Goal: Transaction & Acquisition: Book appointment/travel/reservation

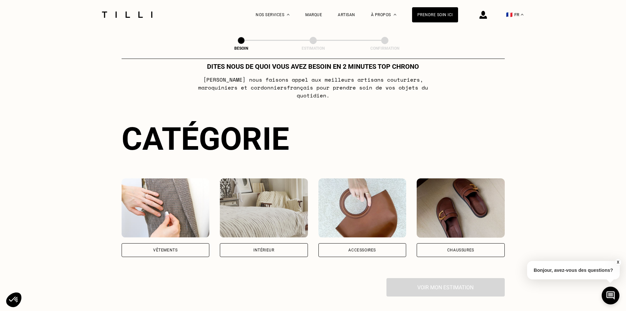
scroll to position [99, 0]
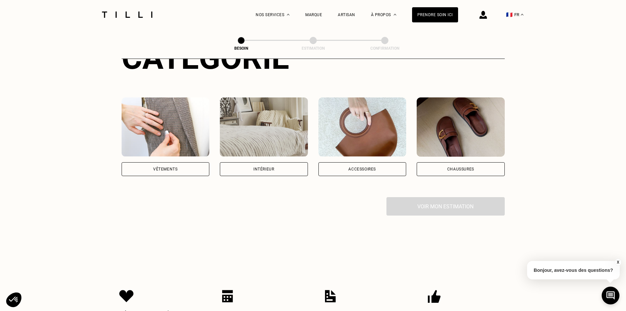
click at [174, 167] on div "Vêtements" at bounding box center [165, 169] width 24 height 4
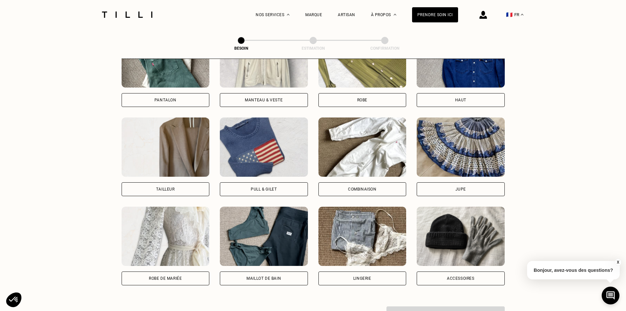
scroll to position [347, 0]
click at [273, 187] on div "Pull & gilet" at bounding box center [264, 189] width 26 height 4
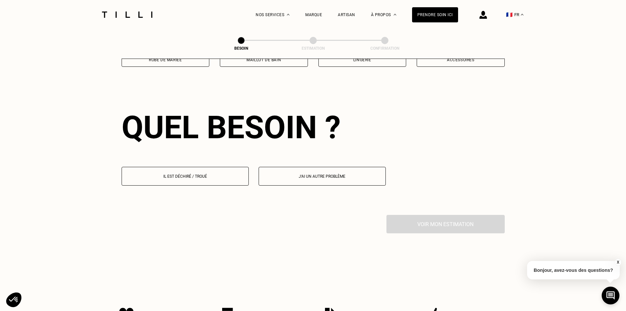
scroll to position [573, 0]
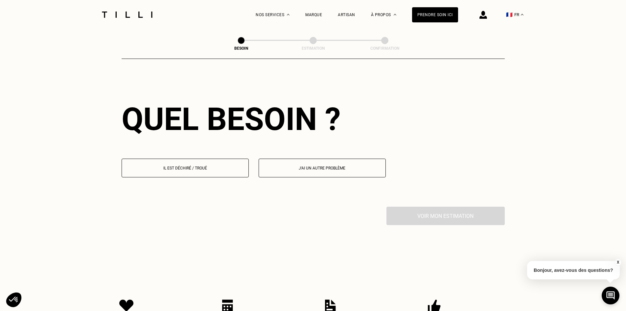
click at [325, 166] on p "J‘ai un autre problème" at bounding box center [322, 168] width 120 height 5
select select "FR"
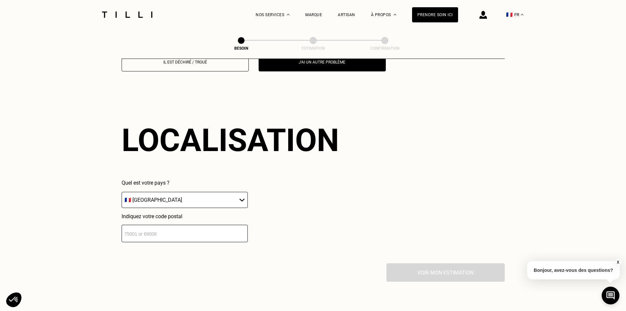
scroll to position [701, 0]
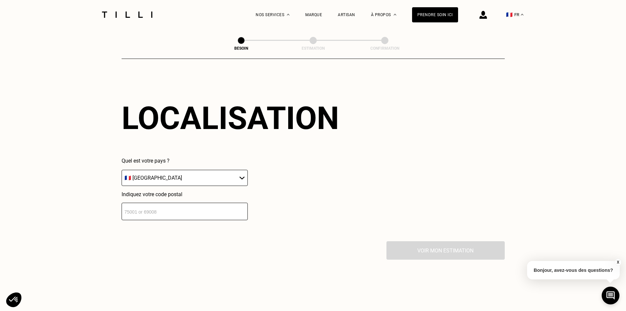
click at [199, 197] on div "Indiquez votre code postal" at bounding box center [185, 205] width 126 height 29
click at [192, 204] on input "number" at bounding box center [185, 211] width 126 height 17
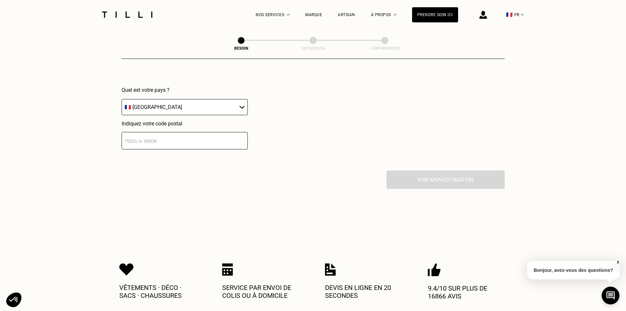
scroll to position [767, 0]
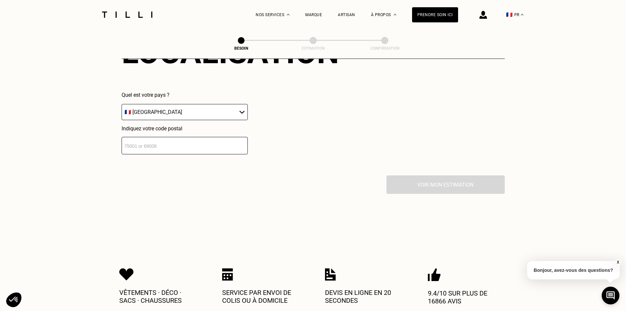
click at [196, 141] on input "number" at bounding box center [185, 145] width 126 height 17
type input "44300"
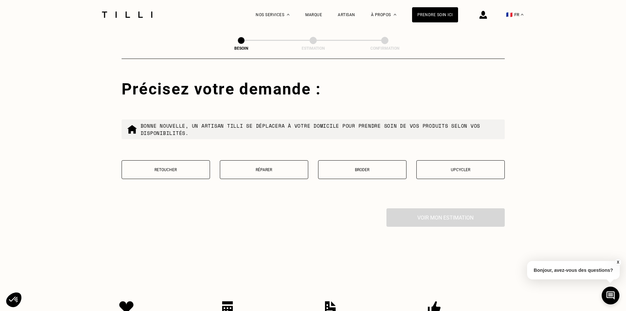
scroll to position [864, 0]
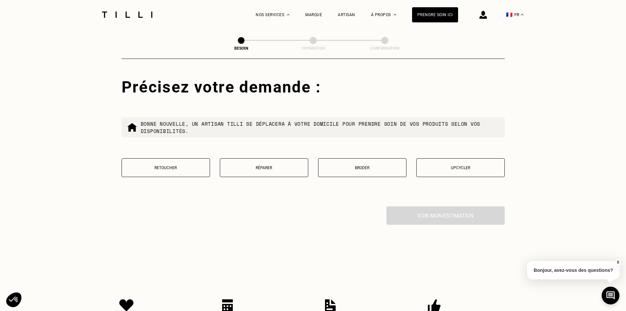
click at [151, 165] on p "Retoucher" at bounding box center [165, 167] width 81 height 5
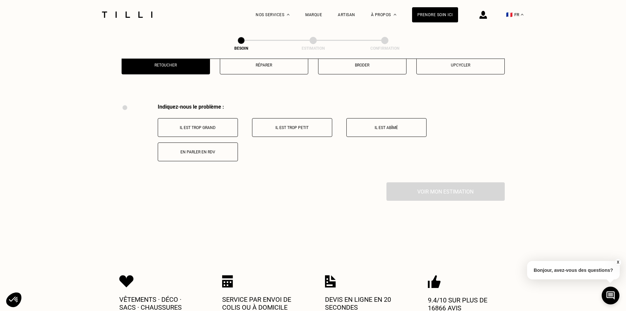
scroll to position [966, 0]
click at [209, 132] on button "Il est trop grand" at bounding box center [198, 128] width 80 height 19
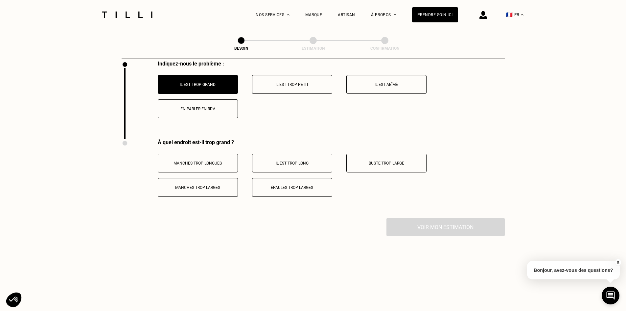
scroll to position [1006, 0]
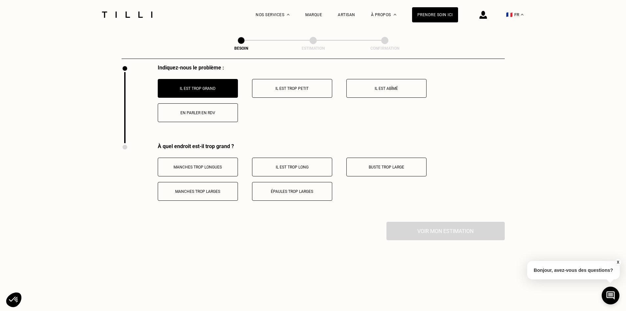
click at [383, 166] on button "Buste trop large" at bounding box center [387, 167] width 80 height 19
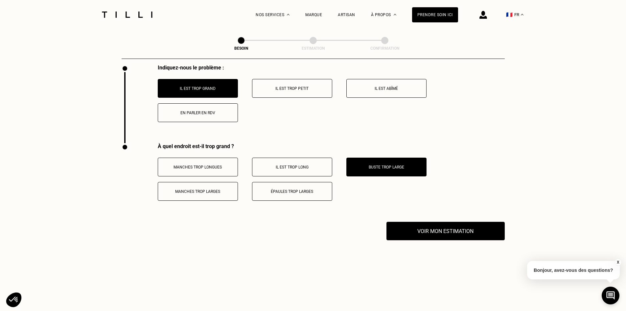
click at [299, 165] on p "Il est trop long" at bounding box center [292, 167] width 73 height 5
click at [213, 166] on button "Manches trop longues" at bounding box center [198, 167] width 80 height 19
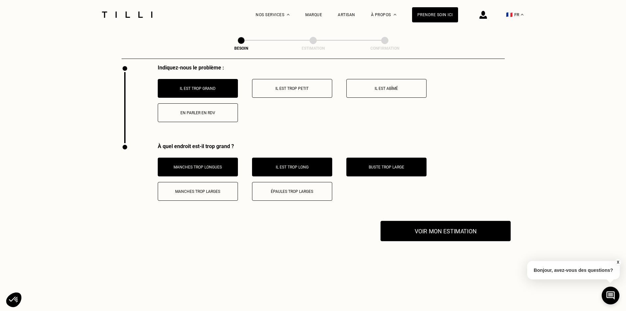
click at [427, 229] on button "Voir mon estimation" at bounding box center [446, 231] width 130 height 20
click at [415, 224] on button "Voir mon estimation" at bounding box center [446, 231] width 130 height 20
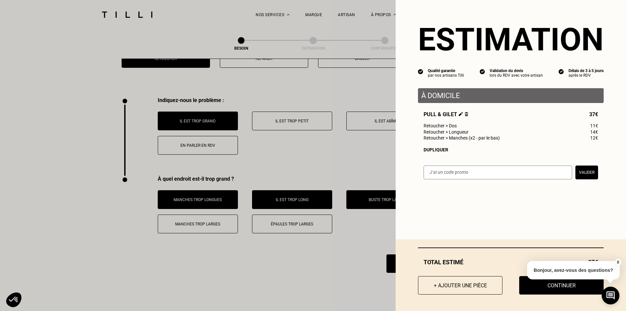
scroll to position [973, 0]
click at [619, 263] on button "X" at bounding box center [618, 261] width 7 height 7
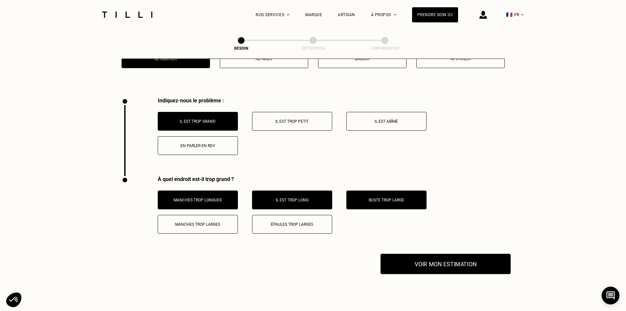
click at [408, 256] on button "Voir mon estimation" at bounding box center [446, 264] width 130 height 20
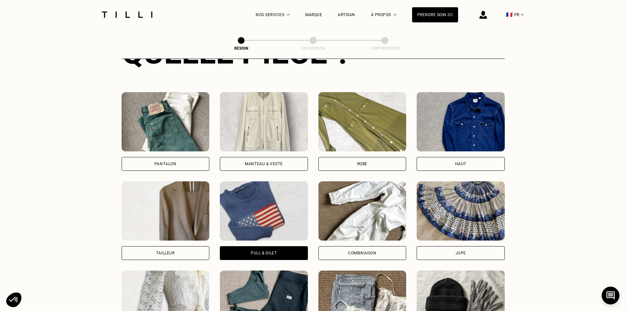
click at [192, 158] on div "Pantalon" at bounding box center [166, 164] width 88 height 14
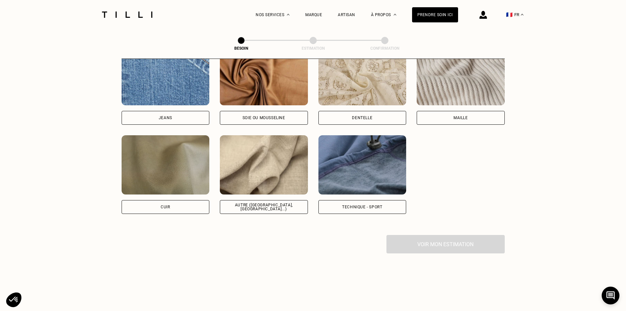
scroll to position [704, 0]
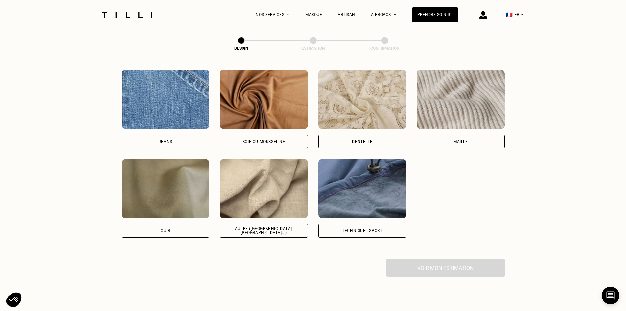
click at [181, 135] on div "Jeans" at bounding box center [166, 142] width 88 height 14
select select "FR"
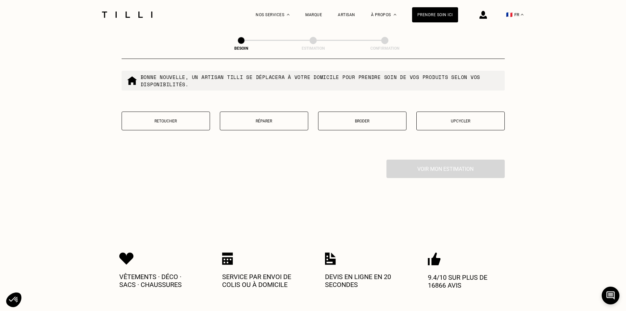
scroll to position [1147, 0]
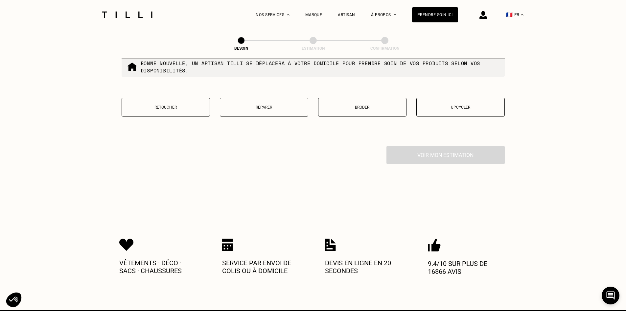
click at [175, 100] on button "Retoucher" at bounding box center [166, 107] width 88 height 19
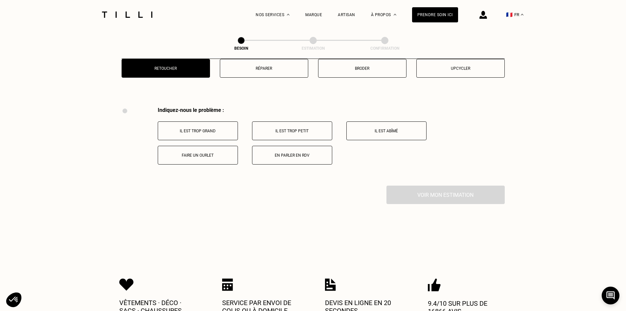
scroll to position [1184, 0]
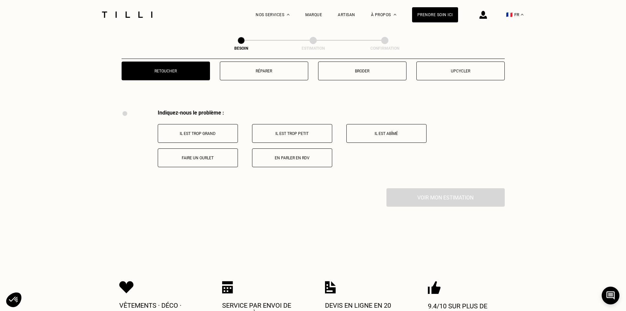
click at [207, 134] on button "Il est trop grand" at bounding box center [198, 133] width 80 height 19
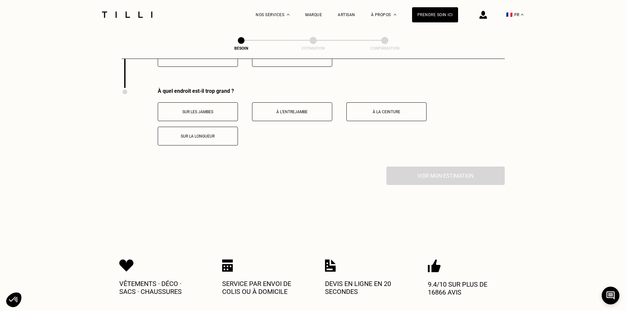
scroll to position [1262, 0]
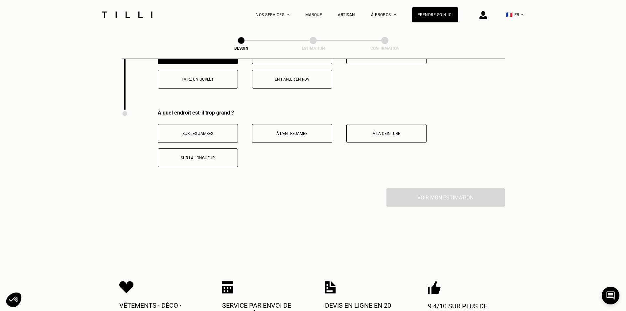
click at [217, 156] on p "Sur la longueur" at bounding box center [197, 158] width 73 height 5
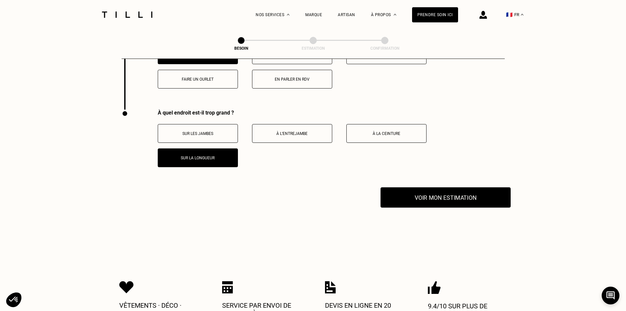
click at [424, 193] on button "Voir mon estimation" at bounding box center [446, 197] width 130 height 20
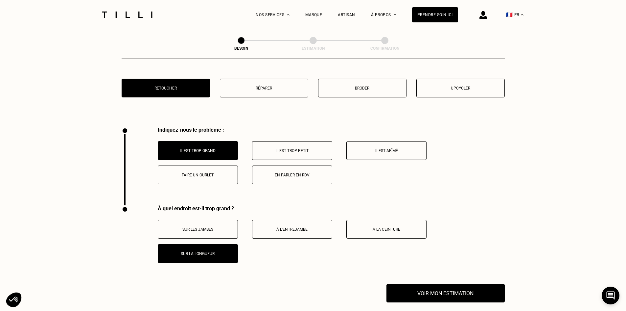
scroll to position [1163, 0]
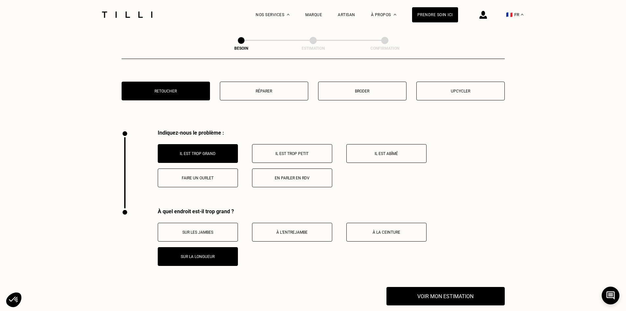
drag, startPoint x: 298, startPoint y: 185, endPoint x: 296, endPoint y: 181, distance: 4.7
click at [298, 184] on div "Indiquez-nous le problème : Il est trop grand Il est trop petit Il est abîmé Fa…" at bounding box center [313, 169] width 383 height 79
click at [294, 179] on button "En parler en RDV" at bounding box center [292, 177] width 80 height 19
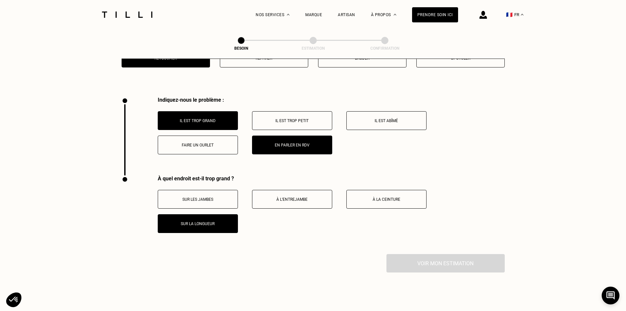
click at [220, 122] on button "Il est trop grand" at bounding box center [198, 120] width 80 height 19
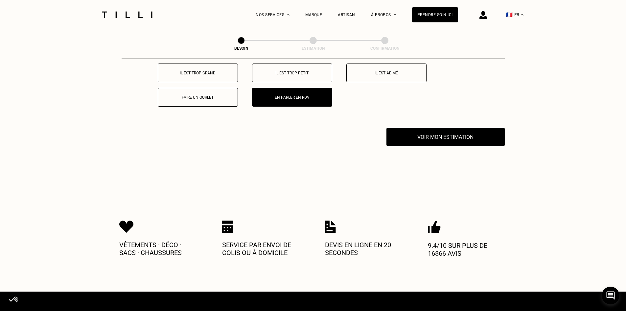
scroll to position [1229, 0]
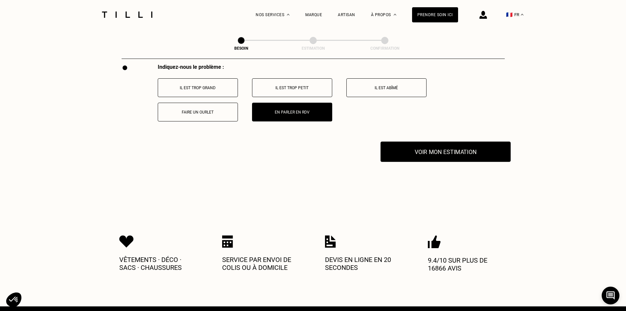
click at [402, 153] on button "Voir mon estimation" at bounding box center [446, 151] width 130 height 20
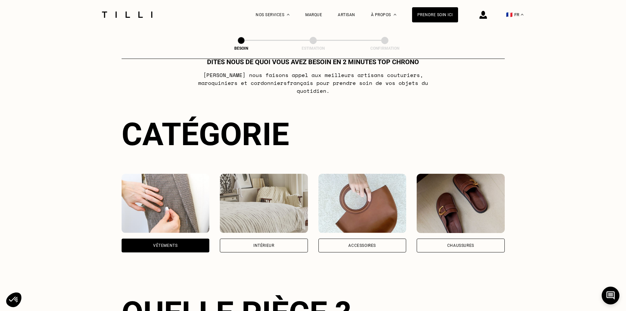
scroll to position [0, 0]
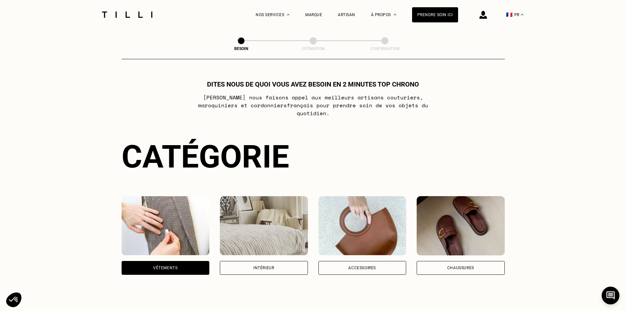
click at [126, 16] on img at bounding box center [127, 15] width 55 height 6
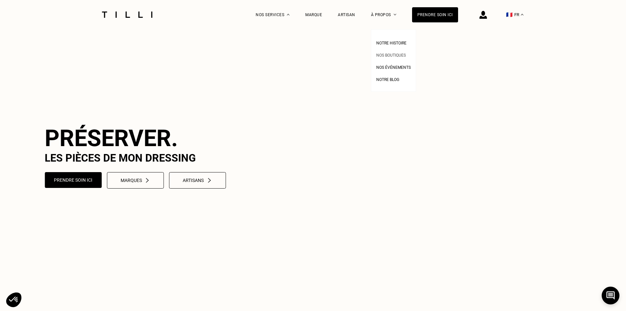
click at [398, 54] on span "Nos boutiques" at bounding box center [392, 55] width 30 height 5
